Goal: Transaction & Acquisition: Purchase product/service

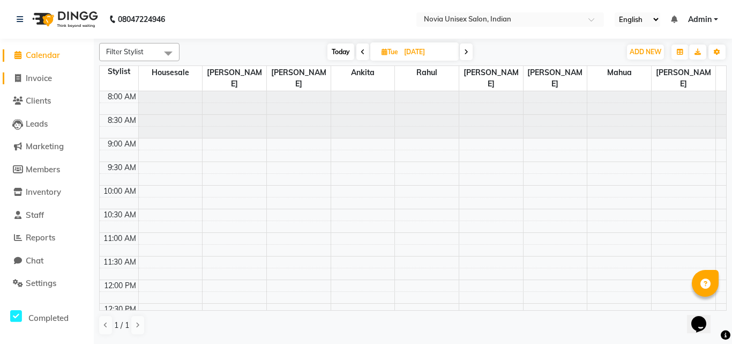
click at [29, 77] on span "Invoice" at bounding box center [39, 78] width 26 height 10
select select "8772"
select select "service"
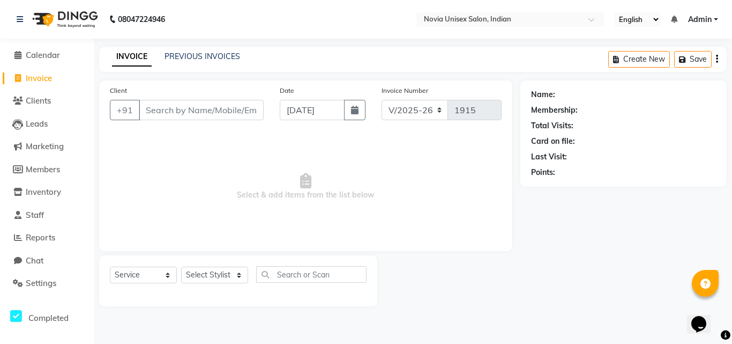
click at [202, 113] on input "Client" at bounding box center [201, 110] width 125 height 20
type input "9836480845"
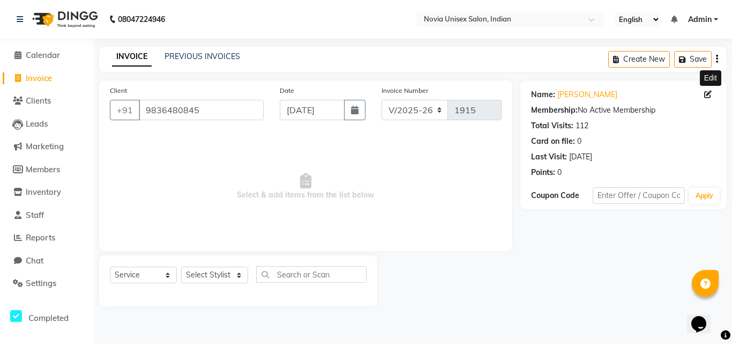
click at [705, 94] on icon at bounding box center [709, 95] width 8 height 8
select select "[DEMOGRAPHIC_DATA]"
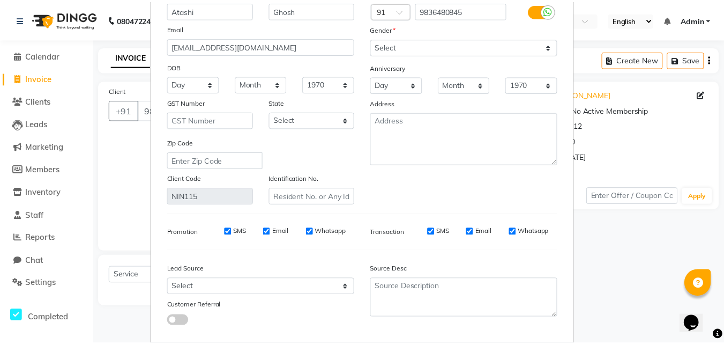
scroll to position [132, 0]
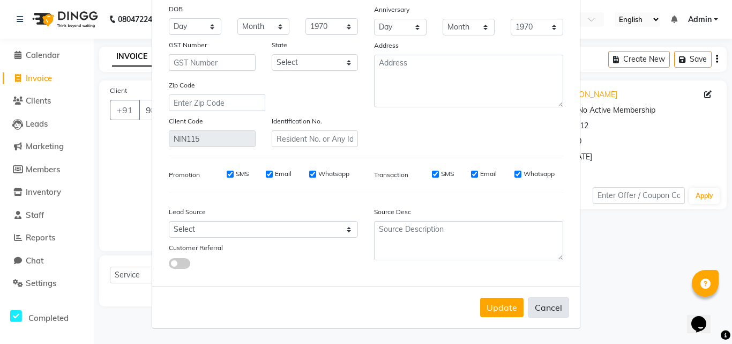
click at [553, 308] on button "Cancel" at bounding box center [548, 307] width 41 height 20
select select
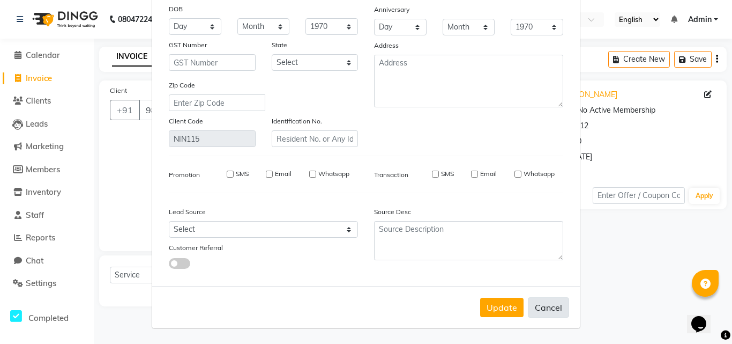
select select
checkbox input "false"
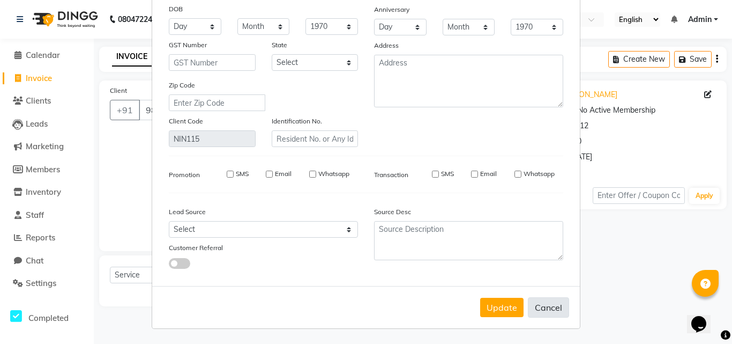
checkbox input "false"
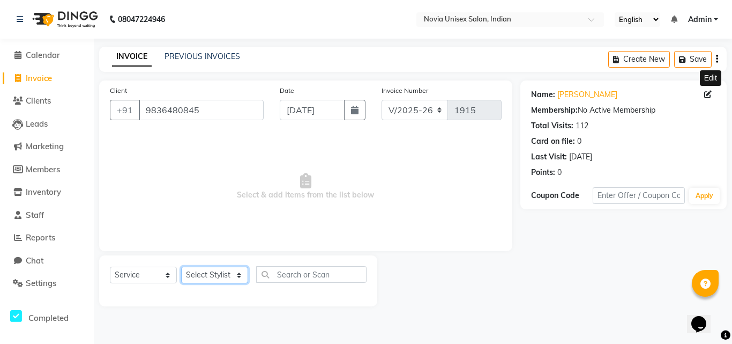
click at [216, 275] on select "Select Stylist [PERSON_NAME] [PERSON_NAME] housesale [PERSON_NAME] [PERSON_NAME…" at bounding box center [214, 274] width 67 height 17
select select "89573"
click at [181, 266] on select "Select Stylist [PERSON_NAME] [PERSON_NAME] housesale [PERSON_NAME] [PERSON_NAME…" at bounding box center [214, 274] width 67 height 17
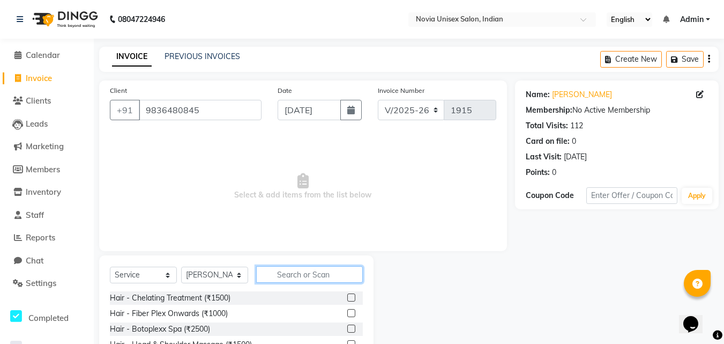
click at [310, 270] on input "text" at bounding box center [309, 274] width 107 height 17
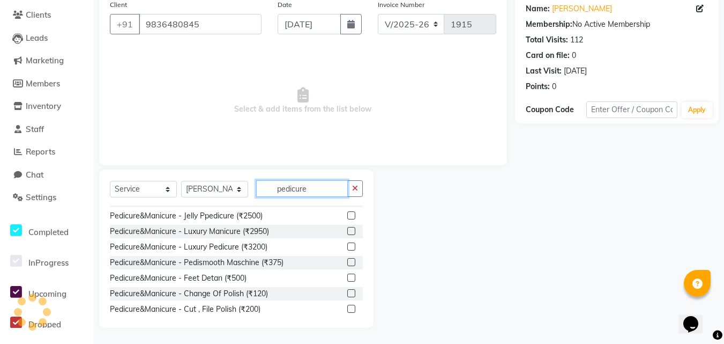
scroll to position [161, 0]
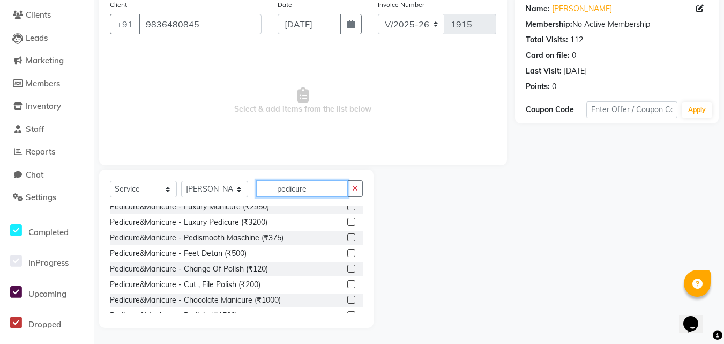
type input "pedicure"
click at [347, 225] on label at bounding box center [351, 222] width 8 height 8
click at [347, 225] on input "checkbox" at bounding box center [350, 222] width 7 height 7
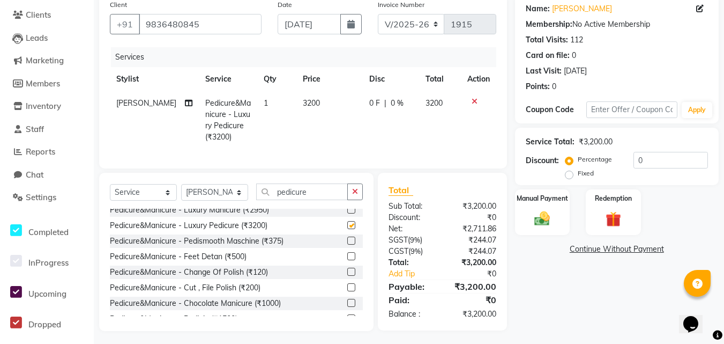
checkbox input "false"
click at [314, 102] on td "3200" at bounding box center [330, 120] width 66 height 58
select select "89573"
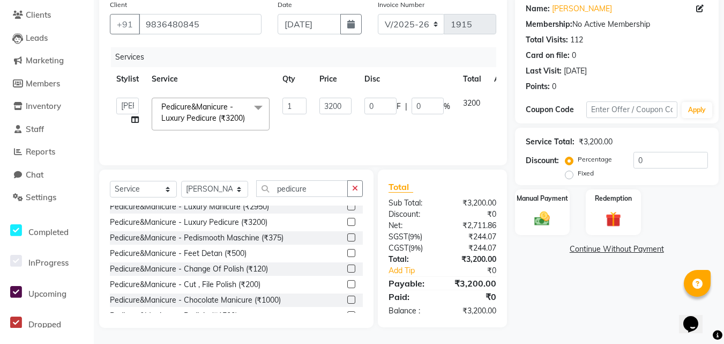
click at [314, 102] on td "3200" at bounding box center [335, 114] width 45 height 46
click at [345, 103] on input "3200" at bounding box center [336, 106] width 32 height 17
type input "3"
type input "3750"
click at [584, 292] on div "Name: [PERSON_NAME] Membership: No Active Membership Total Visits: 112 Card on …" at bounding box center [621, 161] width 212 height 333
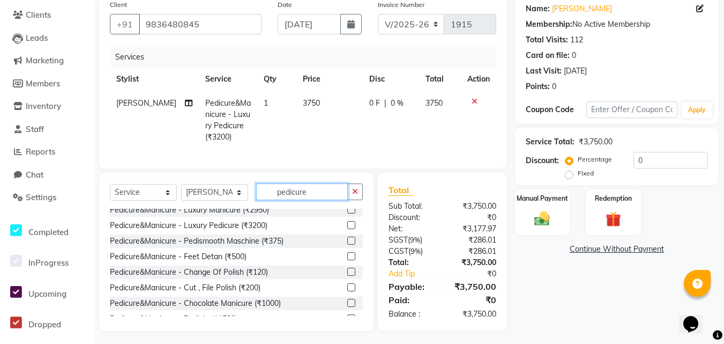
click at [320, 200] on input "pedicure" at bounding box center [302, 191] width 92 height 17
type input "p"
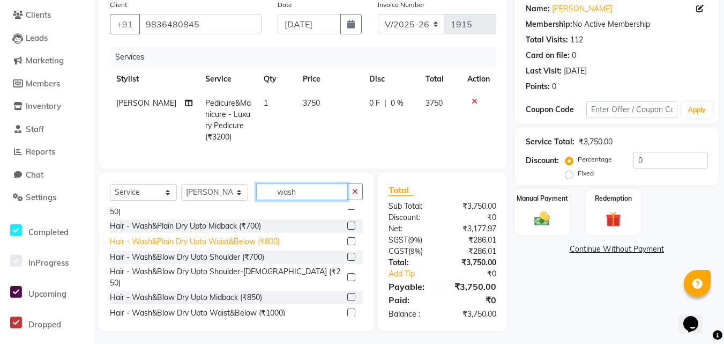
scroll to position [54, 0]
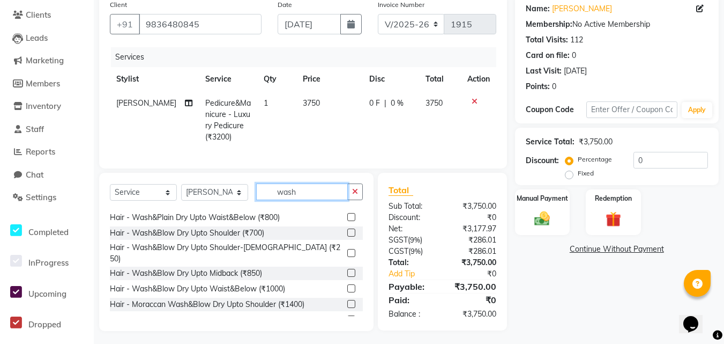
type input "wash"
click at [347, 284] on label at bounding box center [351, 288] width 8 height 8
click at [347, 285] on input "checkbox" at bounding box center [350, 288] width 7 height 7
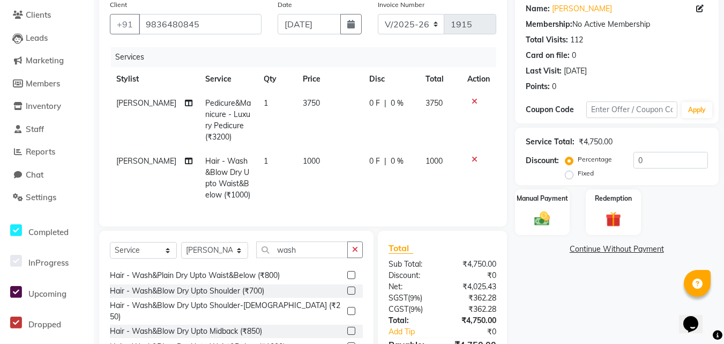
checkbox input "false"
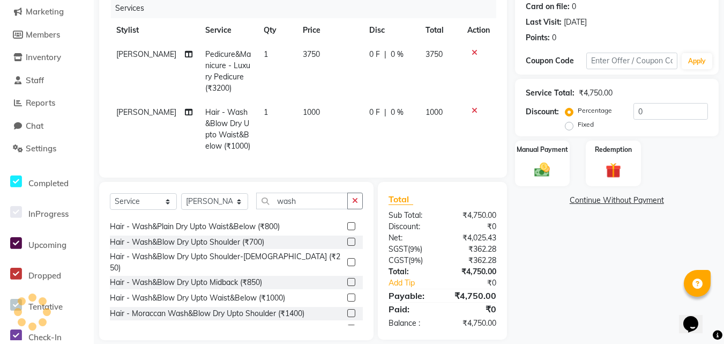
scroll to position [155, 0]
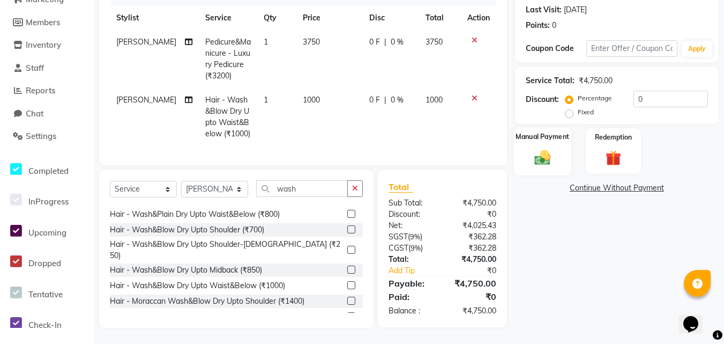
click at [549, 148] on img at bounding box center [543, 157] width 26 height 19
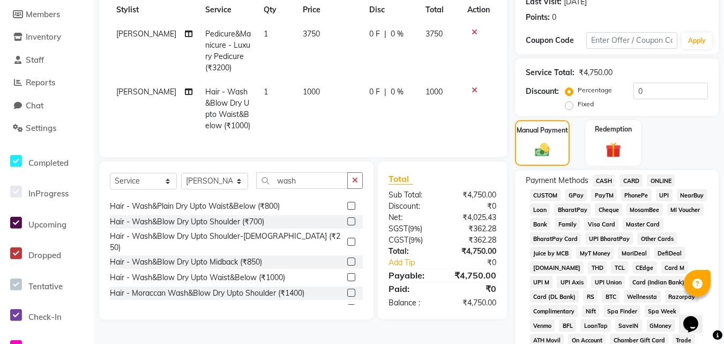
click at [627, 182] on span "CARD" at bounding box center [631, 180] width 23 height 12
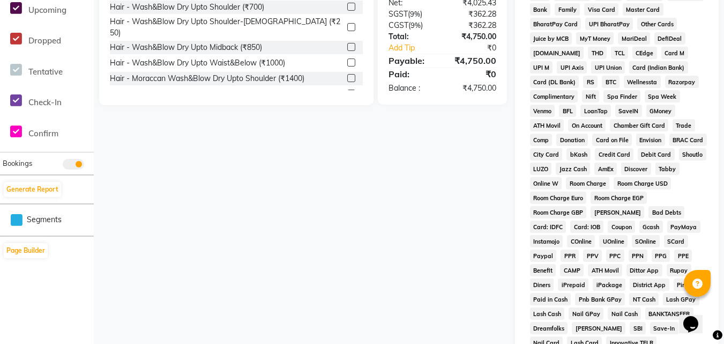
scroll to position [516, 0]
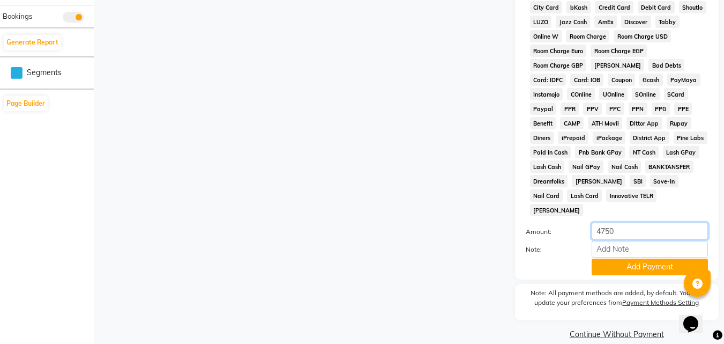
drag, startPoint x: 632, startPoint y: 221, endPoint x: 576, endPoint y: 221, distance: 55.8
click at [576, 223] on div "Amount: 4750" at bounding box center [617, 232] width 198 height 18
type input "3000"
click at [630, 258] on button "Add Payment" at bounding box center [650, 266] width 116 height 17
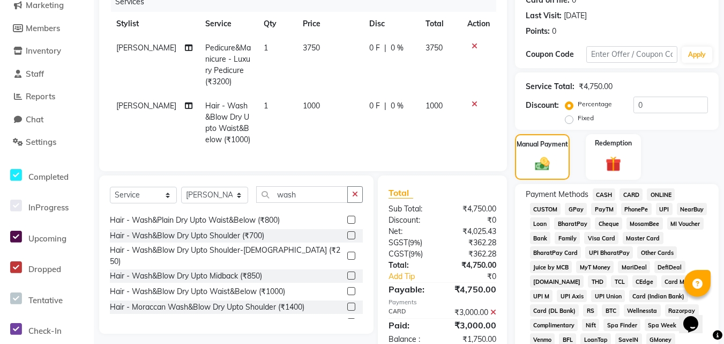
scroll to position [195, 0]
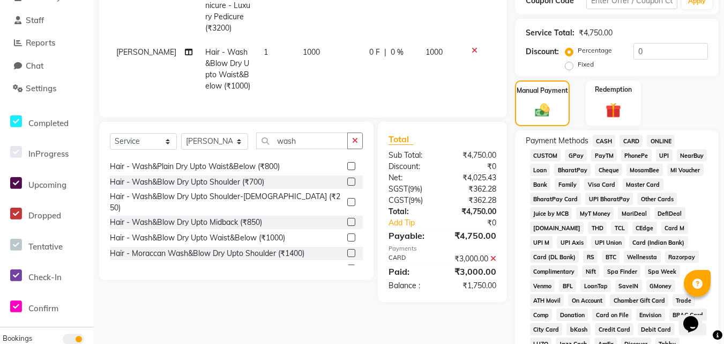
click at [658, 154] on span "UPI" at bounding box center [664, 155] width 17 height 12
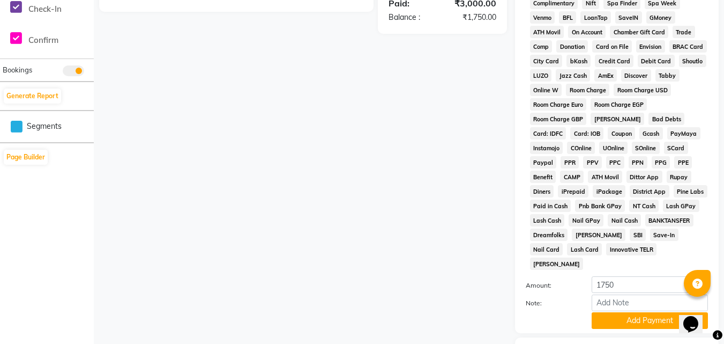
scroll to position [577, 0]
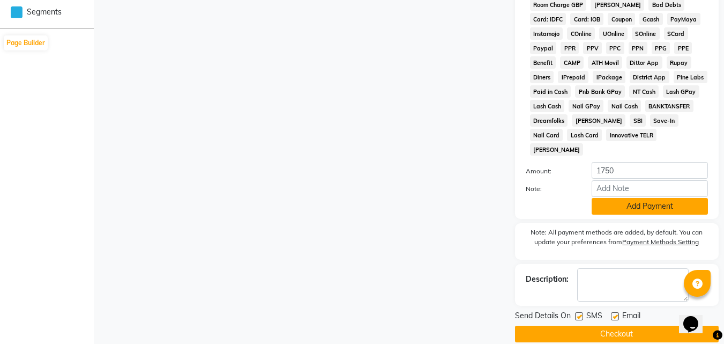
click at [639, 198] on button "Add Payment" at bounding box center [650, 206] width 116 height 17
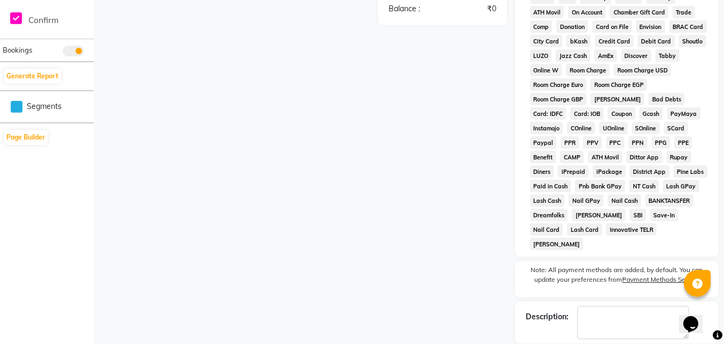
scroll to position [520, 0]
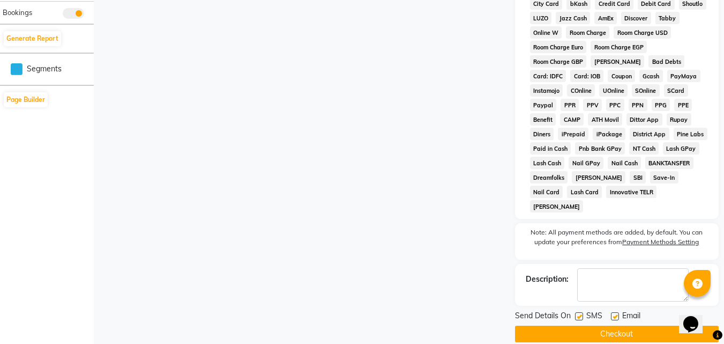
click at [600, 325] on button "Checkout" at bounding box center [617, 333] width 204 height 17
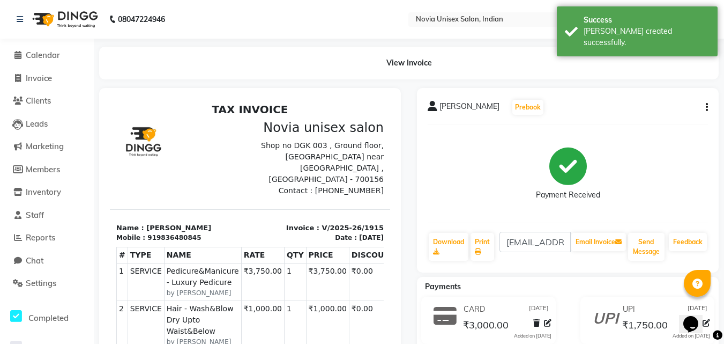
scroll to position [17, 0]
click at [40, 237] on span "Reports" at bounding box center [40, 237] width 29 height 10
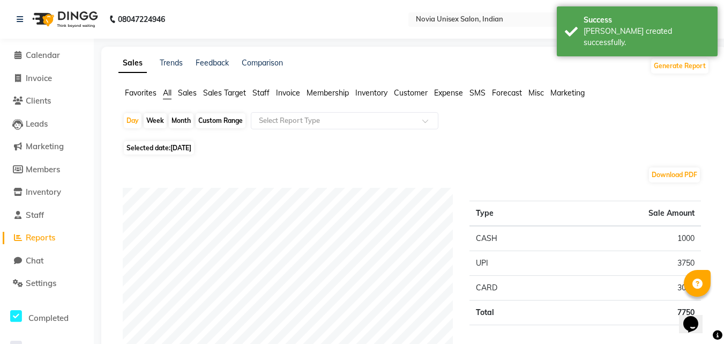
click at [187, 94] on span "Sales" at bounding box center [187, 93] width 19 height 10
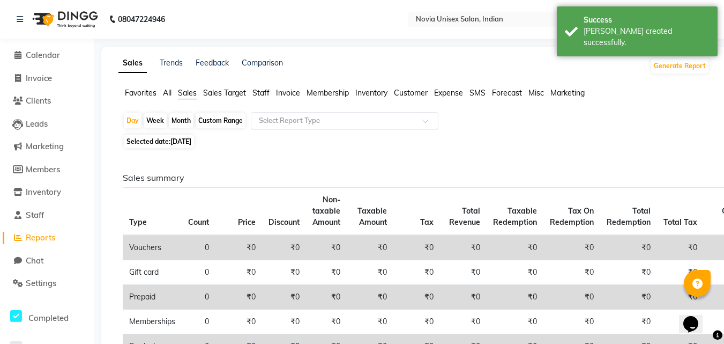
click at [298, 115] on input "text" at bounding box center [334, 120] width 154 height 11
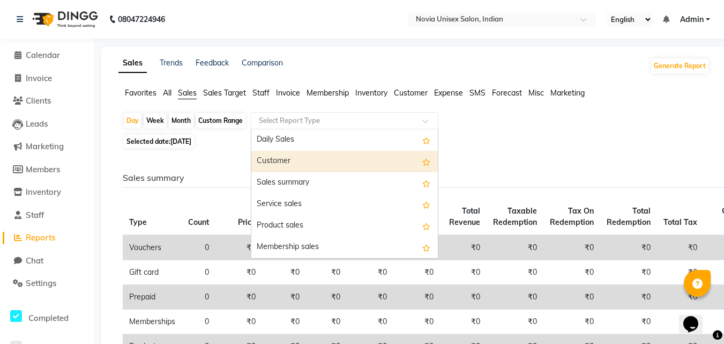
click at [286, 166] on div "Customer" at bounding box center [344, 161] width 187 height 21
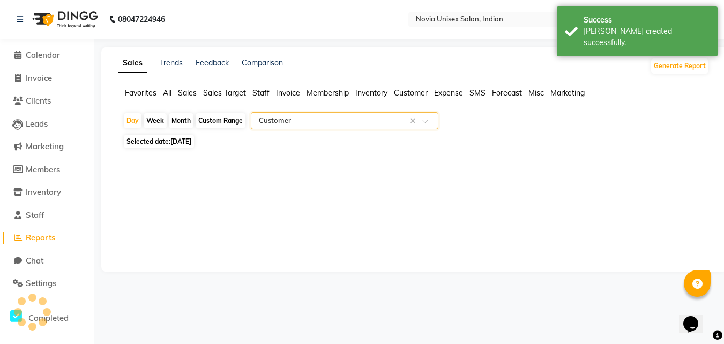
select select "filtered_report"
select select "csv"
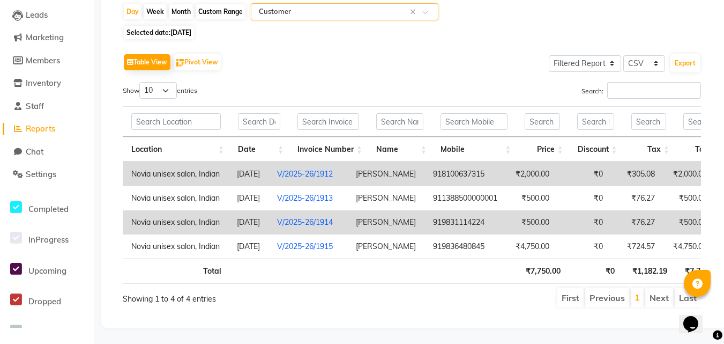
scroll to position [71, 0]
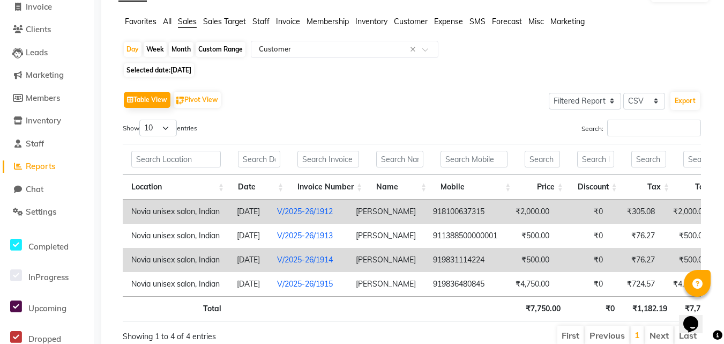
click at [191, 66] on span "[DATE]" at bounding box center [181, 70] width 21 height 8
select select "9"
select select "2025"
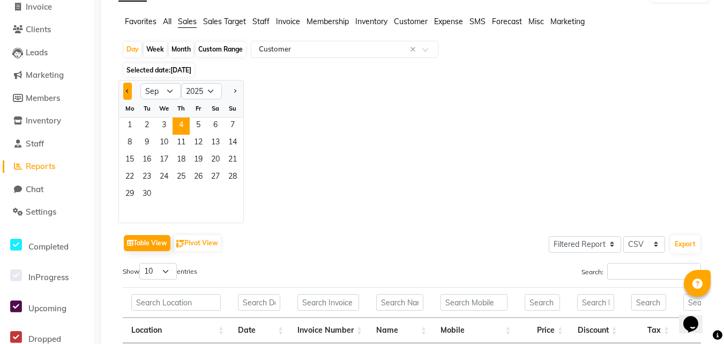
click at [131, 92] on button "Previous month" at bounding box center [127, 91] width 9 height 17
select select "8"
click at [149, 191] on span "26" at bounding box center [146, 194] width 17 height 17
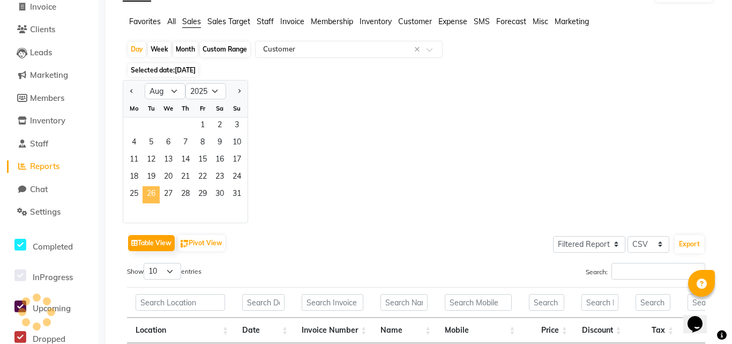
scroll to position [0, 0]
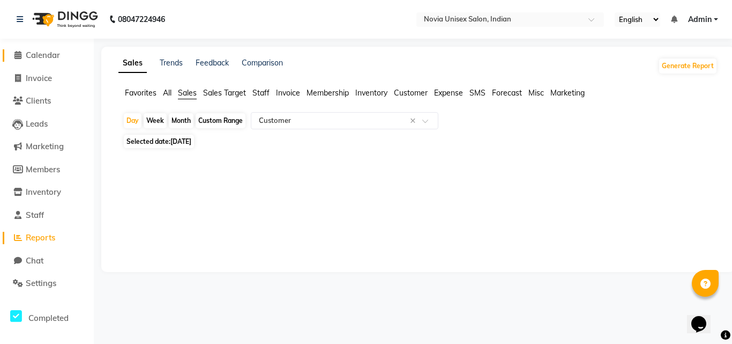
click at [43, 60] on span "Calendar" at bounding box center [43, 55] width 34 height 10
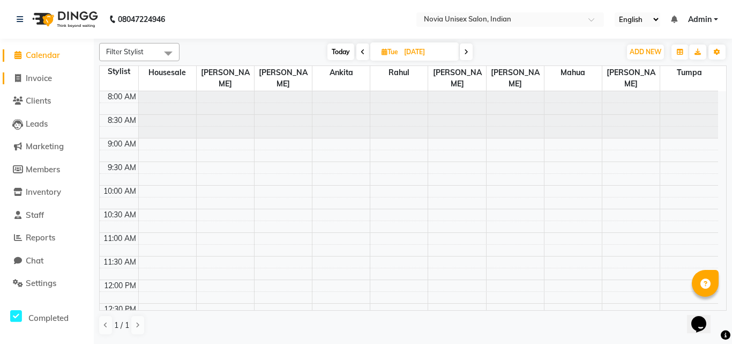
click at [42, 82] on span "Invoice" at bounding box center [39, 78] width 26 height 10
select select "service"
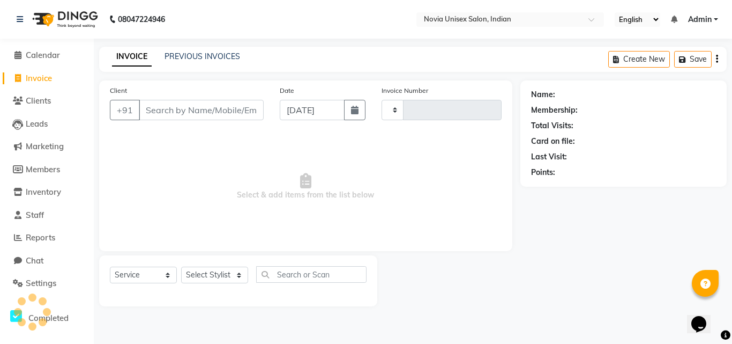
type input "1916"
select select "8772"
click at [42, 57] on span "Calendar" at bounding box center [43, 55] width 34 height 10
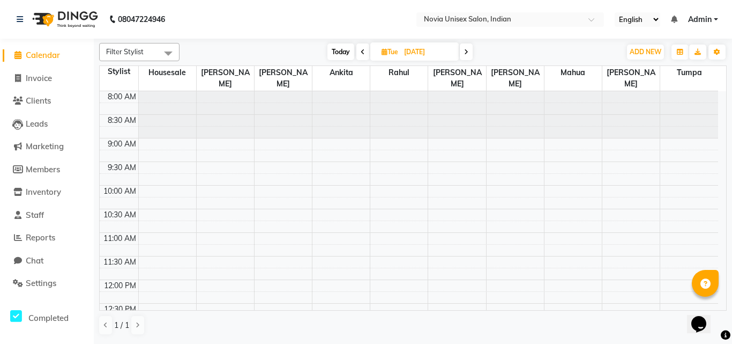
click at [428, 48] on input "[DATE]" at bounding box center [428, 52] width 54 height 16
select select "8"
select select "2025"
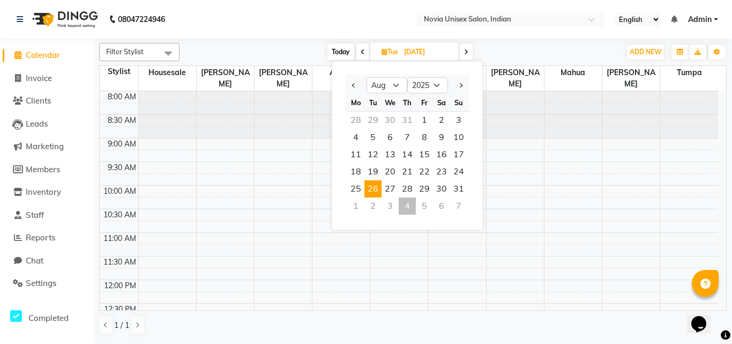
click at [408, 199] on div "4" at bounding box center [407, 205] width 17 height 17
type input "[DATE]"
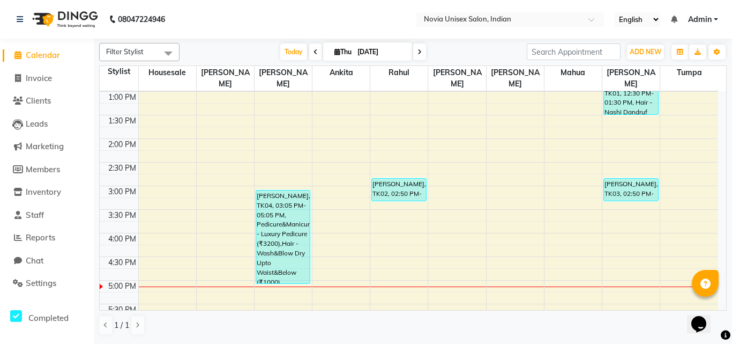
scroll to position [168, 0]
